Goal: Find specific page/section: Find specific page/section

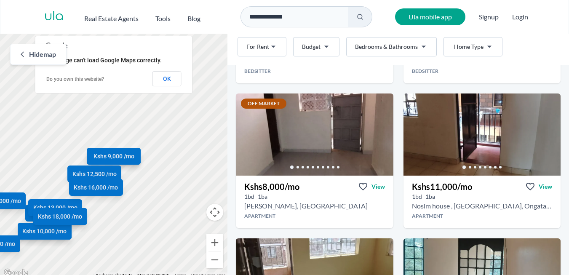
scroll to position [163, 0]
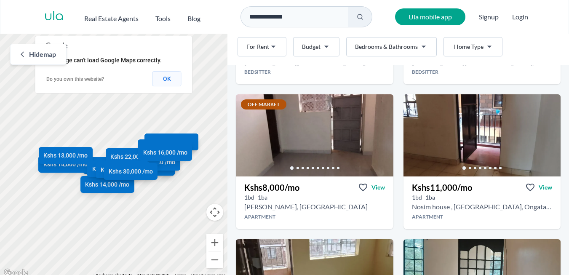
click at [158, 79] on button "OK" at bounding box center [166, 78] width 29 height 15
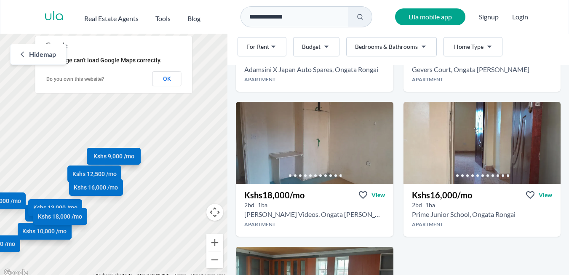
scroll to position [1002, 0]
